Goal: Check status: Check status

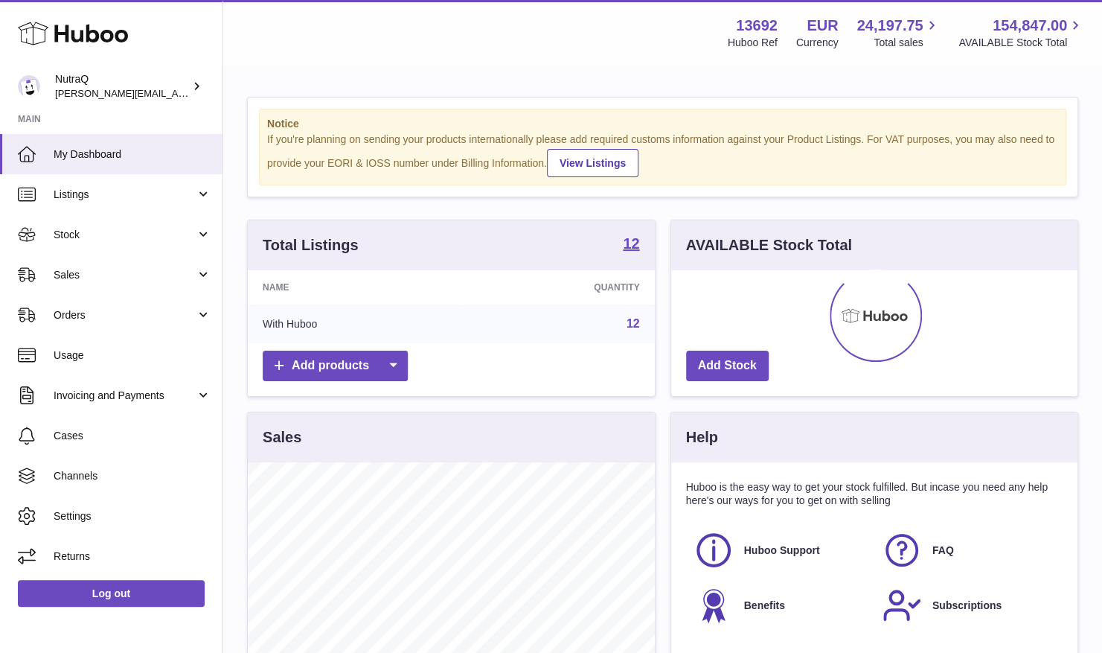
scroll to position [232, 406]
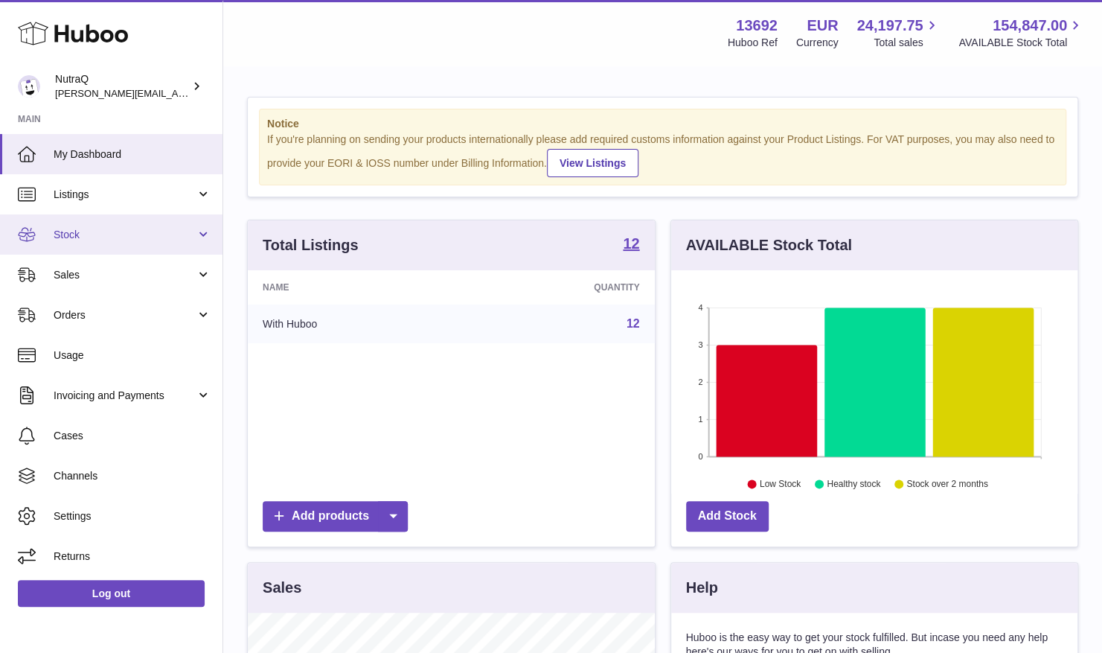
click at [182, 234] on span "Stock" at bounding box center [125, 235] width 142 height 14
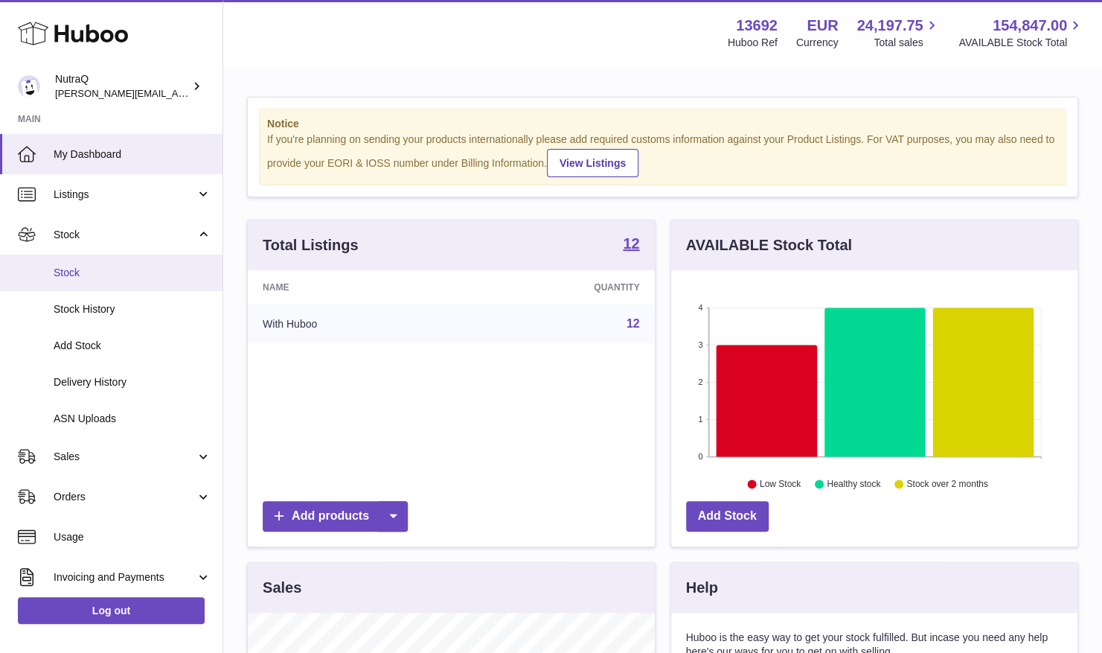
click at [120, 275] on span "Stock" at bounding box center [133, 273] width 158 height 14
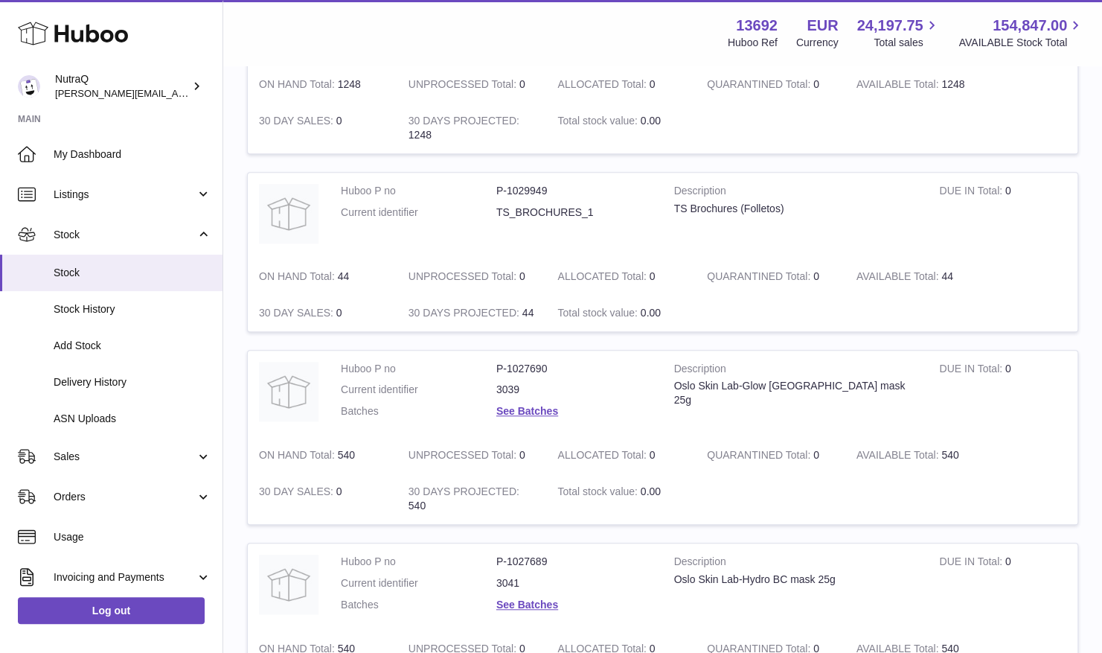
scroll to position [479, 0]
click at [231, 482] on div "My Huboo - Inventory report Stock with Huboo Download Batch Report Download Inv…" at bounding box center [662, 654] width 879 height 2132
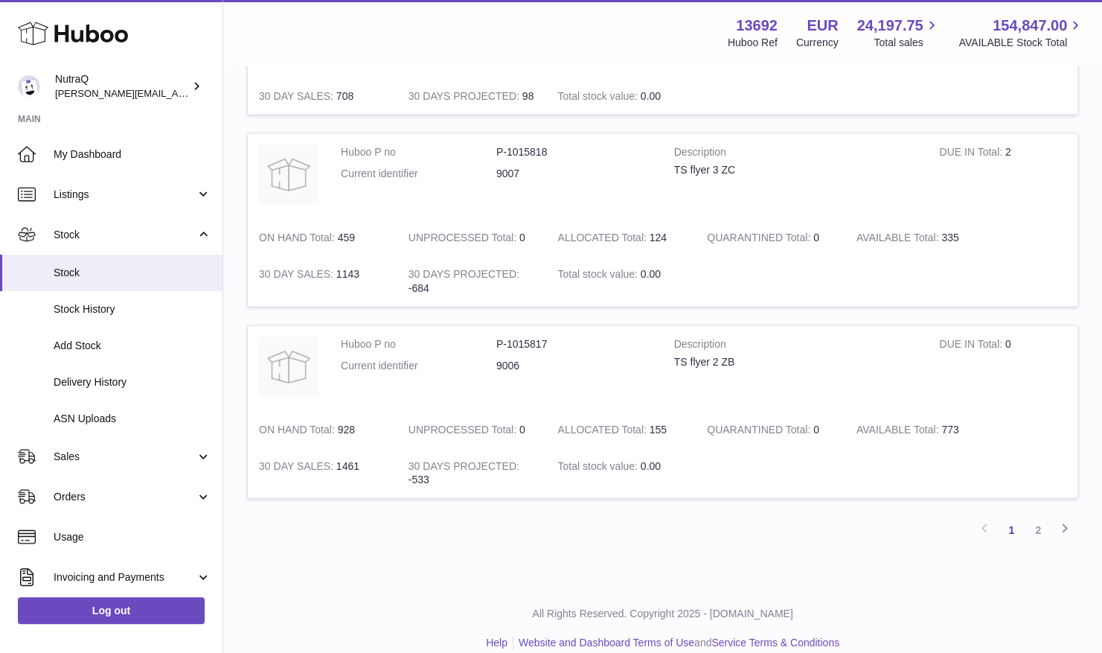
scroll to position [1616, 0]
click at [1064, 524] on icon at bounding box center [1065, 526] width 18 height 19
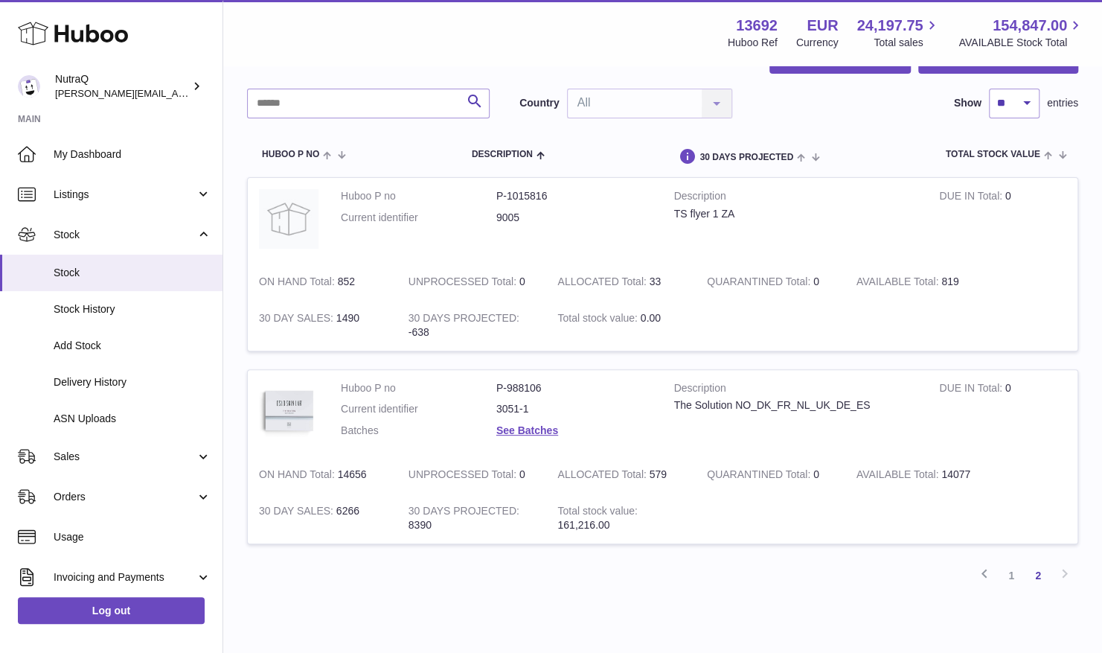
scroll to position [89, 0]
click at [1015, 575] on link "1" at bounding box center [1011, 575] width 27 height 27
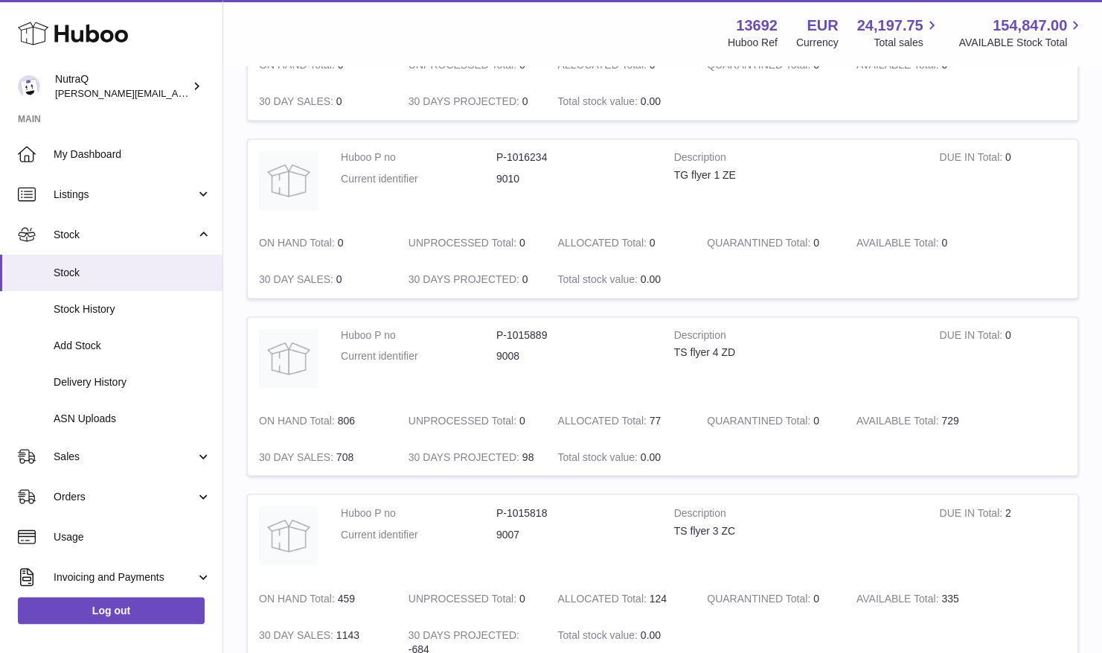
scroll to position [1292, 0]
